Goal: Task Accomplishment & Management: Manage account settings

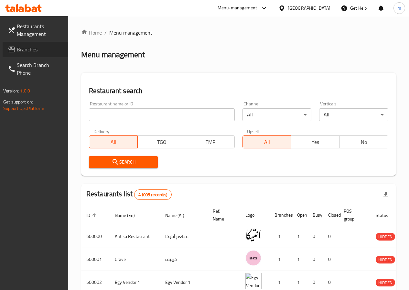
click at [40, 46] on span "Branches" at bounding box center [40, 50] width 46 height 8
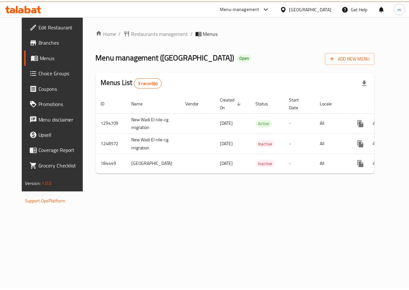
scroll to position [0, 2]
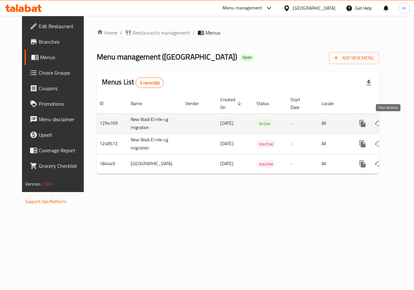
click at [407, 121] on icon "enhanced table" at bounding box center [410, 124] width 6 height 6
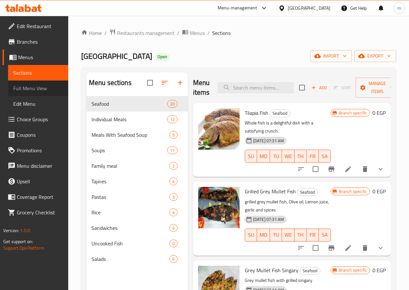
click at [37, 92] on span "Full Menu View" at bounding box center [38, 88] width 50 height 8
click at [41, 92] on span "Full Menu View" at bounding box center [38, 88] width 50 height 8
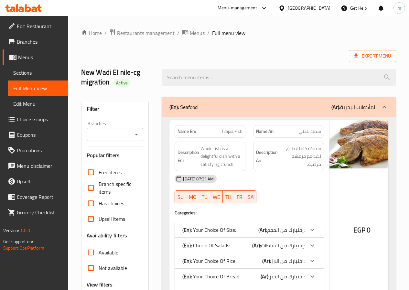
scroll to position [129, 0]
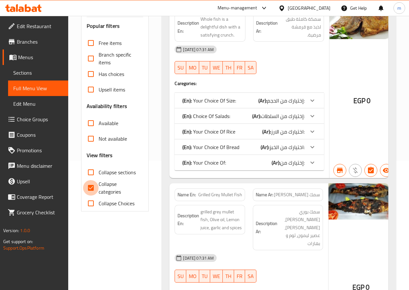
click at [96, 188] on input "Collapse categories" at bounding box center [91, 188] width 16 height 16
checkbox input "false"
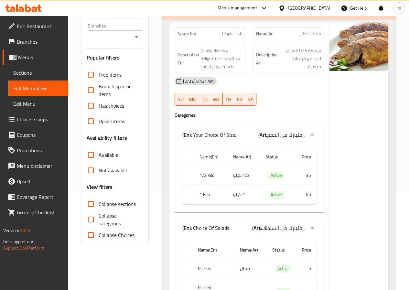
scroll to position [97, 0]
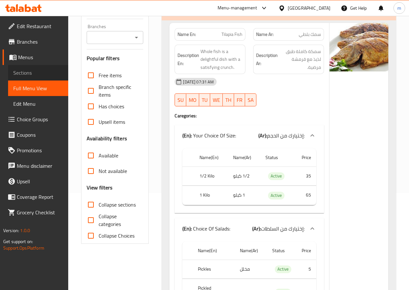
click at [22, 78] on link "Sections" at bounding box center [38, 73] width 60 height 16
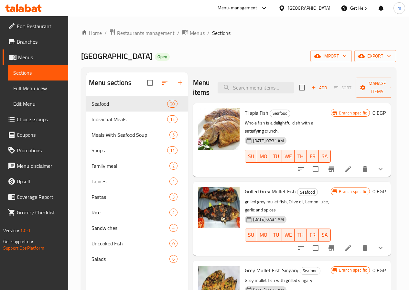
click at [47, 88] on span "Full Menu View" at bounding box center [38, 88] width 50 height 8
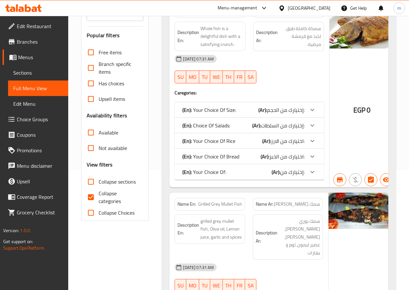
scroll to position [129, 0]
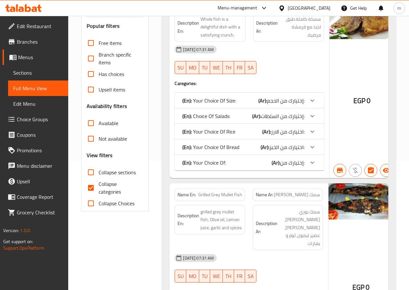
drag, startPoint x: 95, startPoint y: 187, endPoint x: 195, endPoint y: 150, distance: 106.4
click at [95, 187] on input "Collapse categories" at bounding box center [91, 188] width 16 height 16
checkbox input "false"
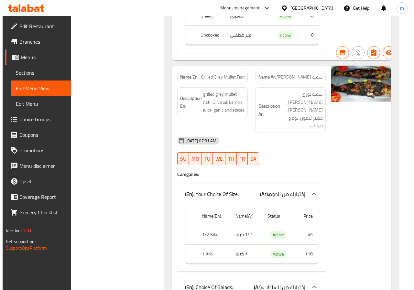
scroll to position [0, 0]
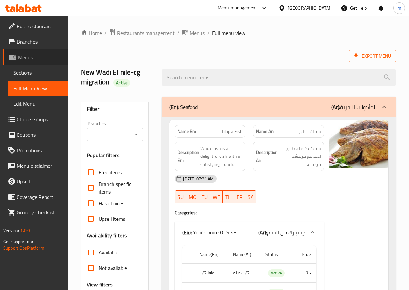
click at [39, 61] on link "Menus" at bounding box center [36, 58] width 66 height 16
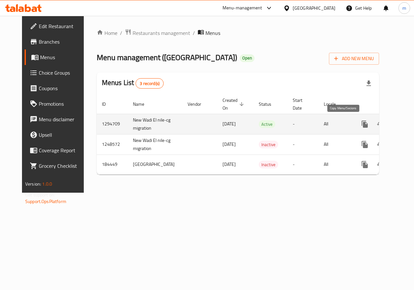
click at [361, 125] on icon "more" at bounding box center [365, 124] width 8 height 8
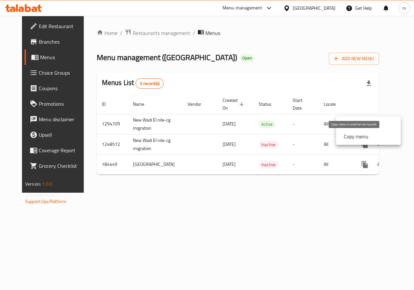
click at [352, 136] on strong "Copy menu" at bounding box center [356, 137] width 25 height 8
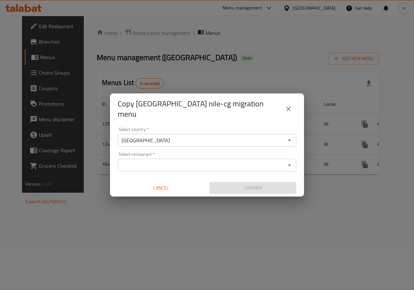
click at [197, 139] on input "[GEOGRAPHIC_DATA]" at bounding box center [202, 140] width 164 height 9
click at [201, 163] on input "Select restaurant   *" at bounding box center [202, 165] width 164 height 9
click at [159, 164] on input "Select restaurant   *" at bounding box center [202, 165] width 164 height 9
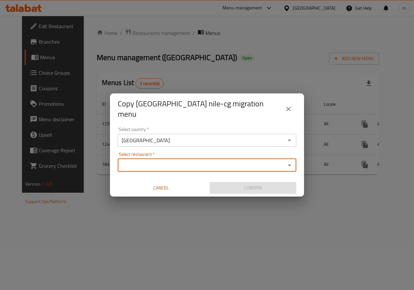
click at [287, 112] on icon "close" at bounding box center [289, 109] width 8 height 8
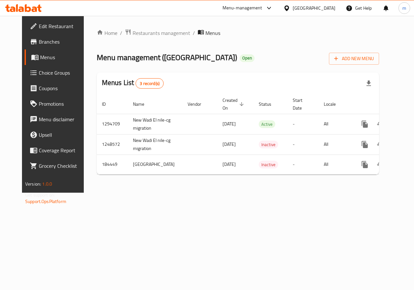
click at [39, 45] on span "Branches" at bounding box center [62, 42] width 47 height 8
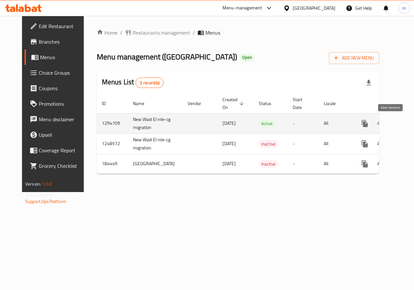
click at [408, 124] on icon "enhanced table" at bounding box center [412, 124] width 8 height 8
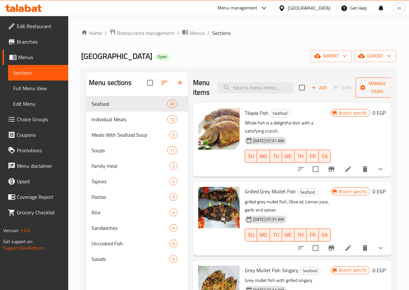
click at [362, 84] on span "Manage items" at bounding box center [377, 88] width 33 height 16
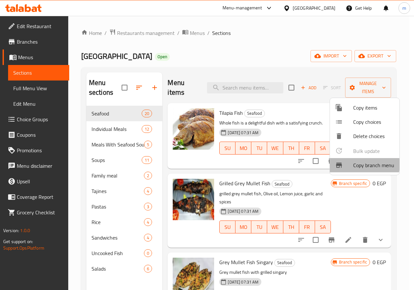
click at [355, 164] on span "Copy branch menu" at bounding box center [373, 166] width 41 height 8
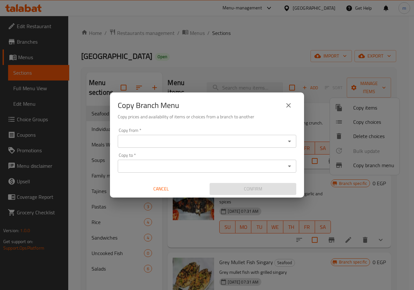
click at [208, 142] on input "Copy from   *" at bounding box center [202, 141] width 164 height 9
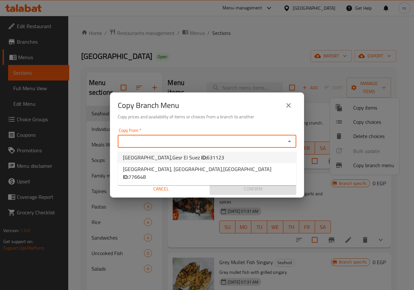
click at [253, 153] on li "New Wadi El nile,Gesr El Suez ID: 631123" at bounding box center [207, 158] width 179 height 12
type input "New Wadi El nile,Gesr El Suez"
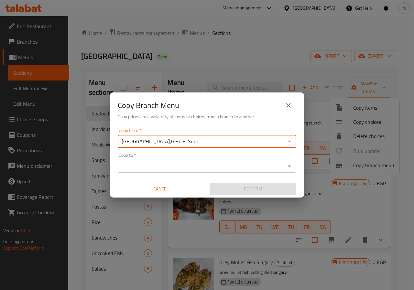
click at [269, 162] on div "Copy to *" at bounding box center [207, 166] width 179 height 13
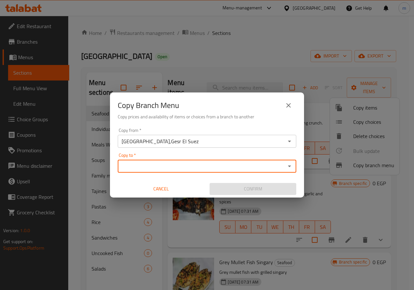
click at [292, 166] on icon "Open" at bounding box center [290, 166] width 8 height 8
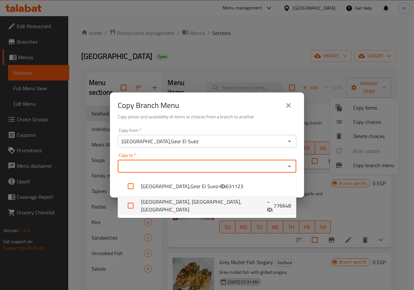
click at [211, 208] on li "New Wadi El nile, ramses,Downtown - ID: 776648" at bounding box center [207, 205] width 179 height 19
checkbox input "true"
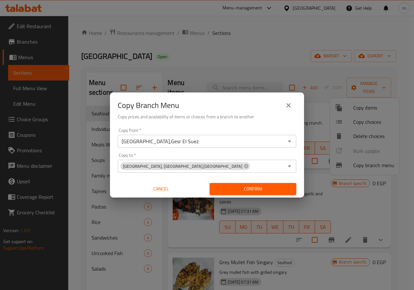
click at [304, 178] on div "Copy from   * New Wadi El nile,Gesr El Suez Copy from * Copy to   * New Wadi El…" at bounding box center [207, 162] width 194 height 72
click at [280, 188] on span "Confirm" at bounding box center [253, 189] width 76 height 8
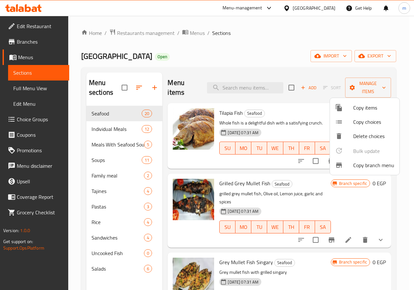
click at [30, 42] on div at bounding box center [207, 145] width 414 height 290
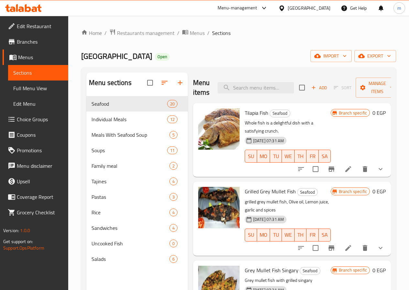
click at [34, 36] on link "Branches" at bounding box center [36, 42] width 66 height 16
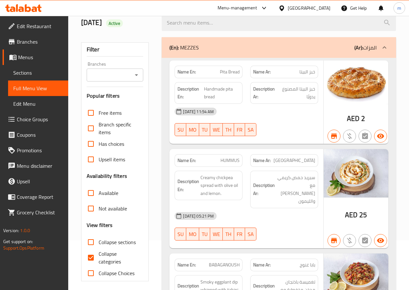
scroll to position [129, 0]
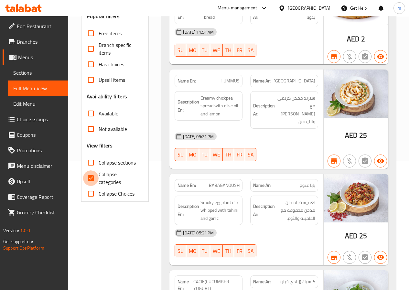
click at [91, 178] on input "Collapse categories" at bounding box center [91, 179] width 16 height 16
checkbox input "false"
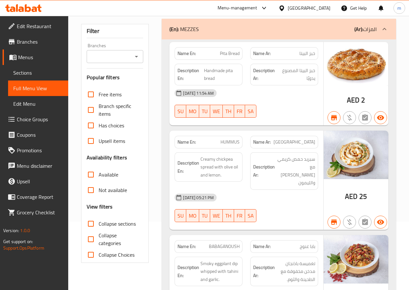
scroll to position [0, 0]
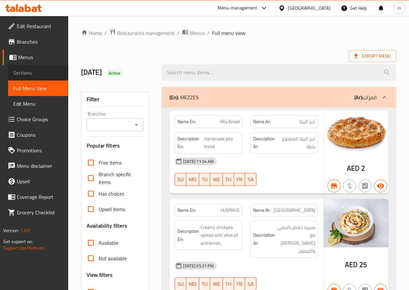
click at [35, 73] on span "Sections" at bounding box center [38, 73] width 50 height 8
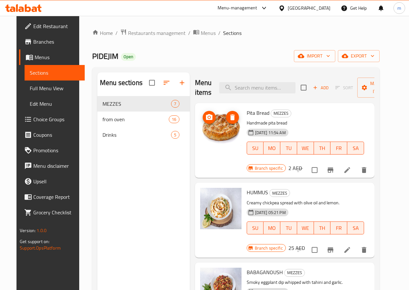
click at [35, 59] on span "Menus" at bounding box center [57, 57] width 45 height 8
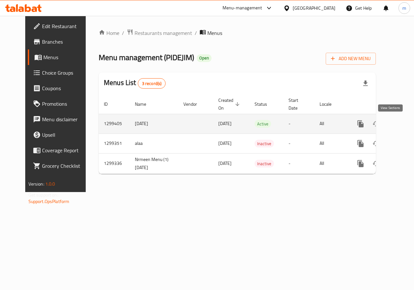
click at [404, 125] on icon "enhanced table" at bounding box center [408, 124] width 8 height 8
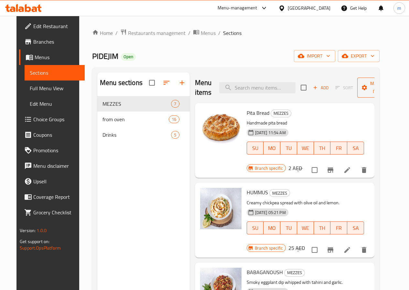
click at [373, 92] on span "Manage items" at bounding box center [379, 88] width 33 height 16
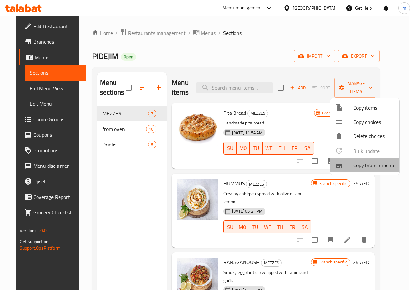
click at [379, 165] on span "Copy branch menu" at bounding box center [373, 166] width 41 height 8
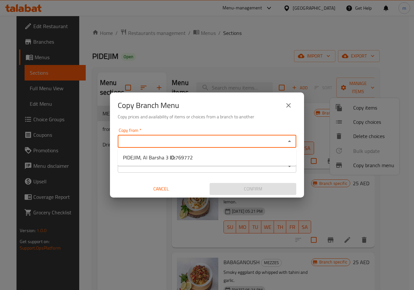
click at [215, 143] on input "Copy from   *" at bounding box center [202, 141] width 164 height 9
click at [275, 110] on div "Copy Branch Menu" at bounding box center [207, 106] width 179 height 16
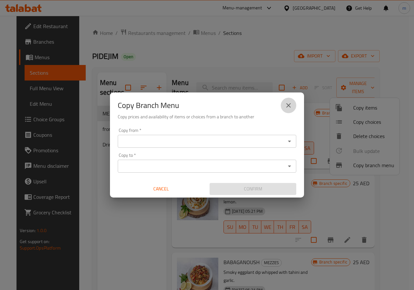
click at [288, 108] on icon "close" at bounding box center [289, 106] width 8 height 8
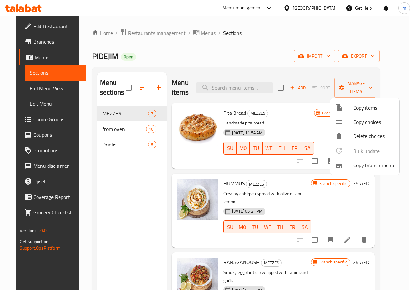
click at [311, 106] on div at bounding box center [207, 145] width 414 height 290
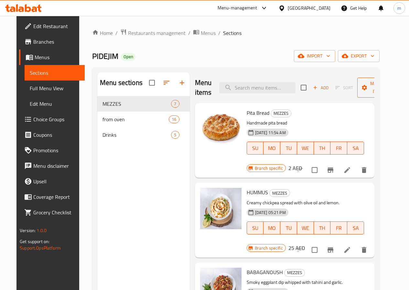
click at [370, 90] on span "Manage items" at bounding box center [379, 88] width 33 height 16
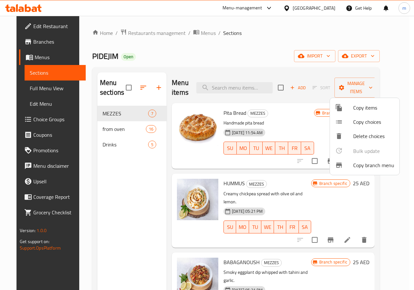
click at [371, 165] on span "Copy branch menu" at bounding box center [373, 166] width 41 height 8
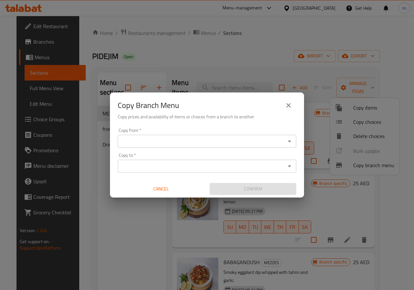
click at [244, 137] on div "Copy from *" at bounding box center [207, 141] width 179 height 13
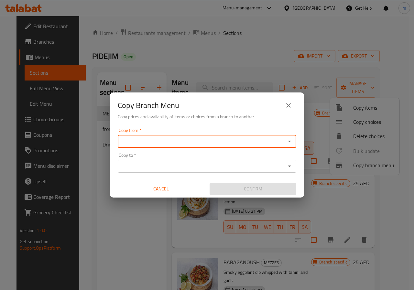
click at [207, 139] on input "Copy from   *" at bounding box center [202, 141] width 164 height 9
click at [82, 183] on div "Copy Branch Menu Copy prices and availability of items or choices from a branch…" at bounding box center [207, 145] width 414 height 290
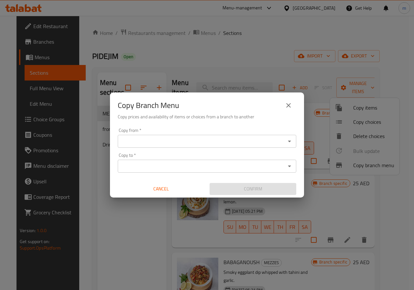
click at [129, 149] on div "Copy from   * Copy from * Copy to   * Copy to * Cancel Confirm" at bounding box center [207, 162] width 194 height 72
click at [148, 138] on input "Copy from   *" at bounding box center [202, 141] width 164 height 9
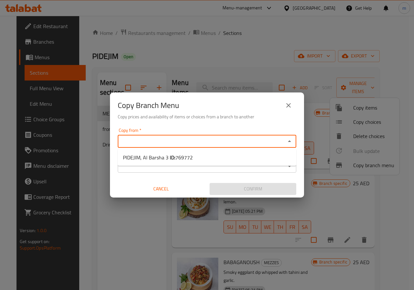
click at [288, 105] on icon "close" at bounding box center [289, 106] width 8 height 8
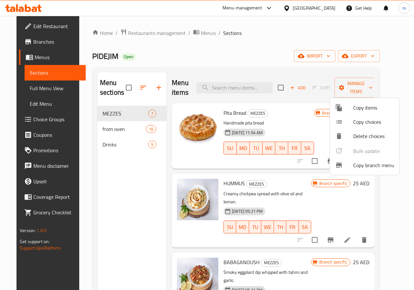
click at [237, 67] on div at bounding box center [207, 145] width 414 height 290
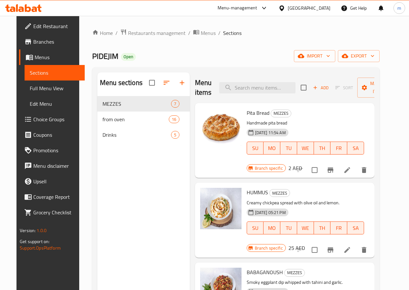
click at [39, 44] on span "Branches" at bounding box center [56, 42] width 46 height 8
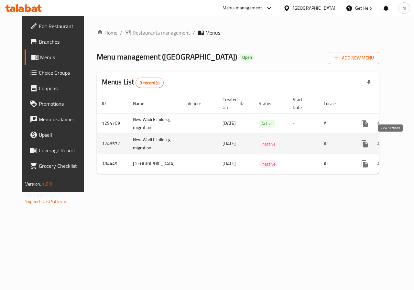
click at [404, 146] on link "enhanced table" at bounding box center [412, 144] width 16 height 16
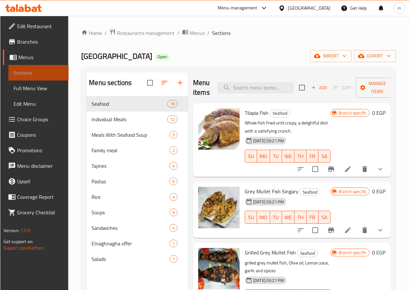
click at [34, 75] on span "Sections" at bounding box center [39, 73] width 50 height 8
click at [37, 43] on span "Branches" at bounding box center [40, 42] width 46 height 8
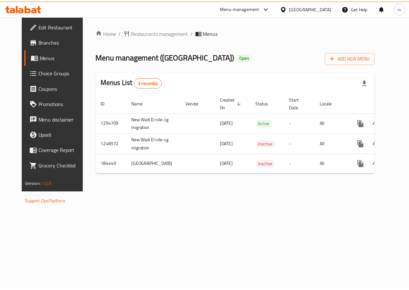
scroll to position [0, 2]
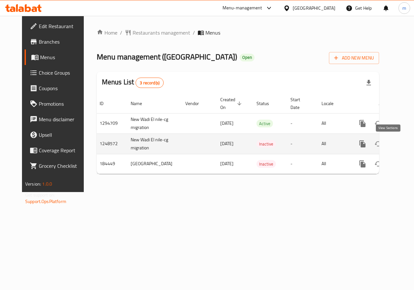
click at [406, 145] on icon "enhanced table" at bounding box center [410, 144] width 8 height 8
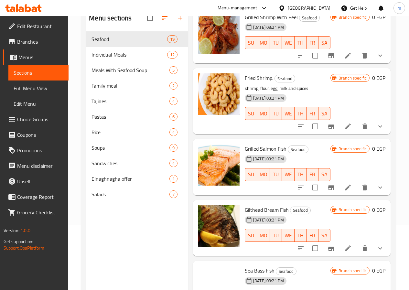
scroll to position [453, 0]
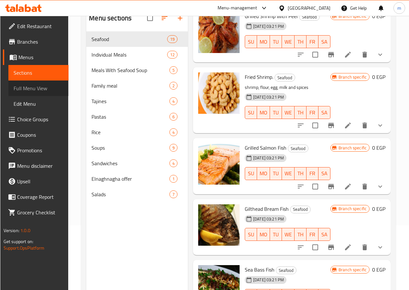
click at [46, 91] on span "Full Menu View" at bounding box center [39, 88] width 50 height 8
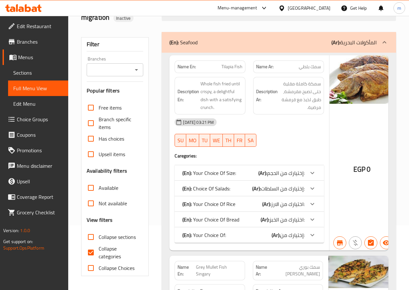
click at [111, 249] on span "Collapse categories" at bounding box center [119, 253] width 40 height 16
click at [99, 249] on input "Collapse categories" at bounding box center [91, 253] width 16 height 16
checkbox input "false"
